Goal: Obtain resource: Obtain resource

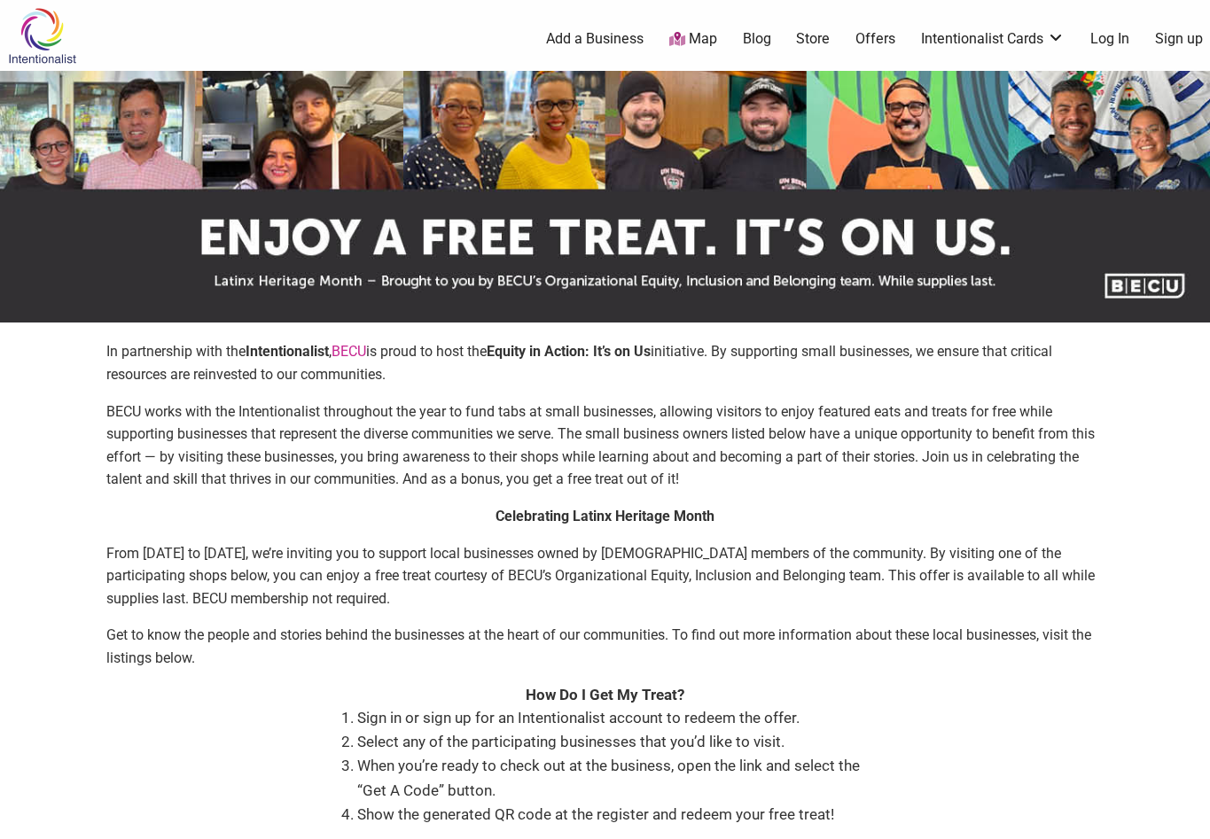
click at [1136, 217] on img at bounding box center [605, 197] width 1210 height 252
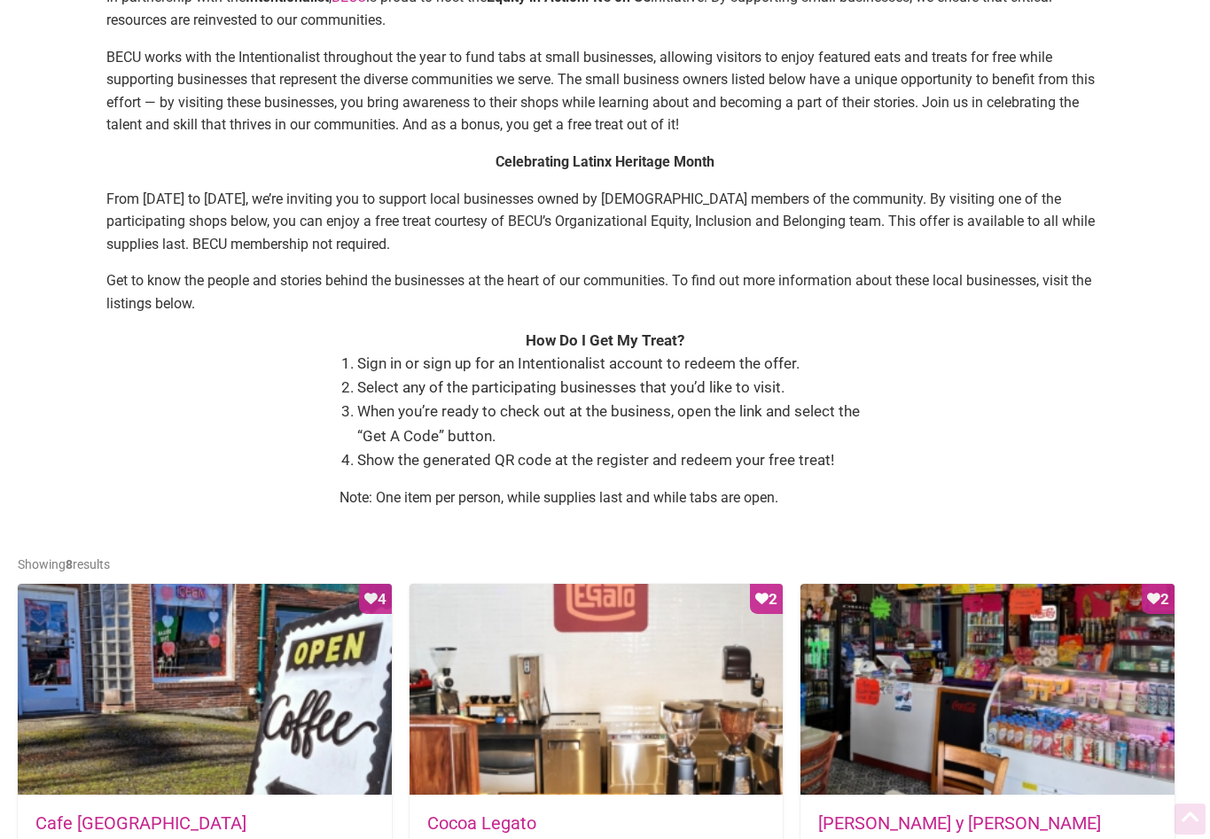
scroll to position [443, 0]
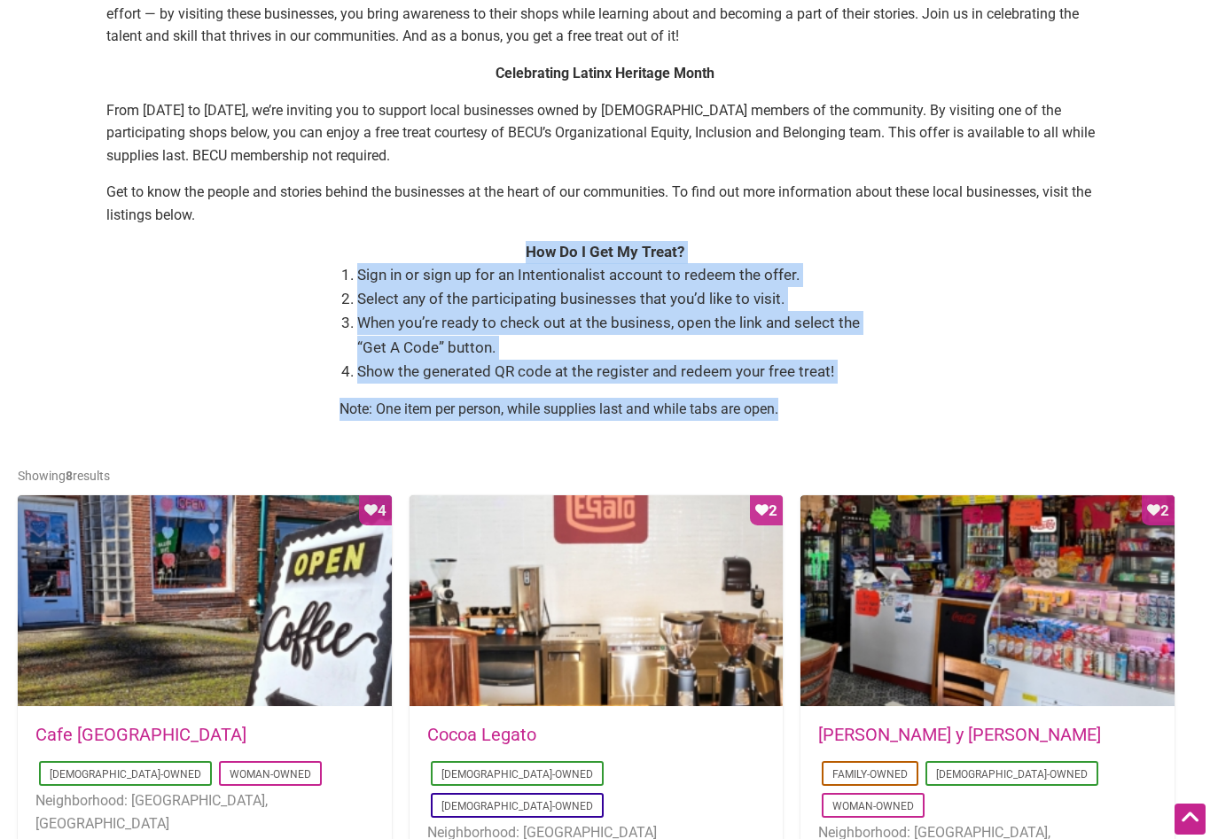
drag, startPoint x: 333, startPoint y: 239, endPoint x: 837, endPoint y: 410, distance: 531.6
click at [837, 410] on div "In partnership with the Intentionalist , BECU is proud to host the Equity in Ac…" at bounding box center [605, 165] width 1174 height 537
copy div "How Do I Get My Treat? Sign in or sign up for an Intentionalist account to rede…"
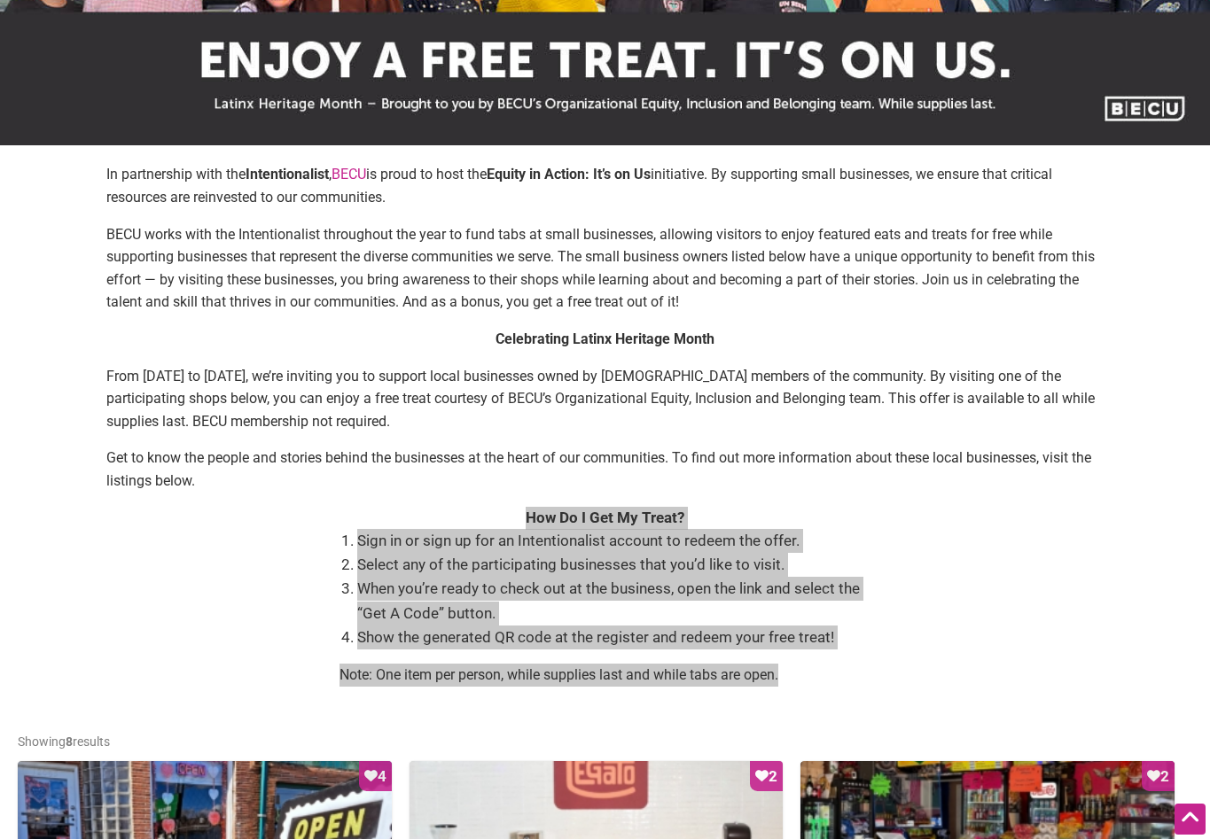
scroll to position [89, 0]
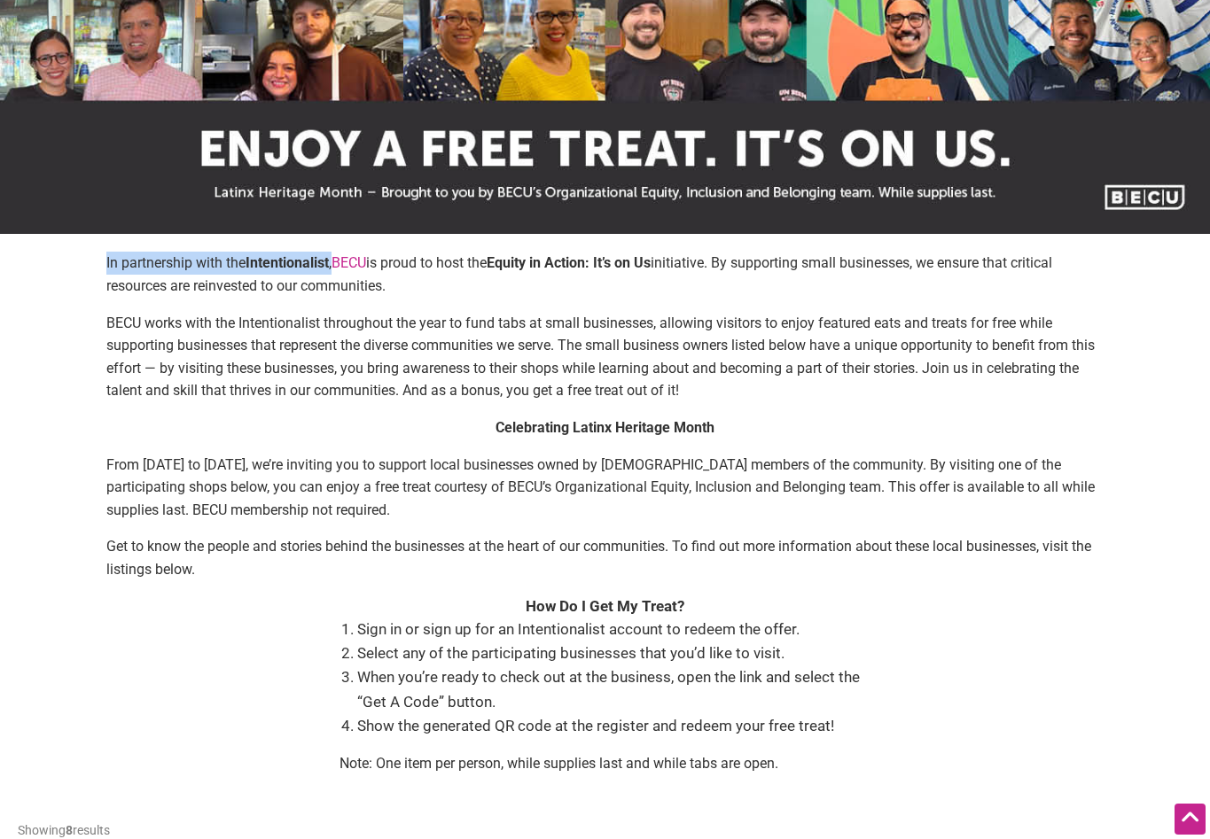
drag, startPoint x: 100, startPoint y: 263, endPoint x: 339, endPoint y: 261, distance: 239.3
click at [339, 261] on div "In partnership with the Intentionalist , BECU is proud to host the Equity in Ac…" at bounding box center [605, 520] width 1174 height 537
copy p "In partnership with the Intentionalist ,"
